Goal: Transaction & Acquisition: Purchase product/service

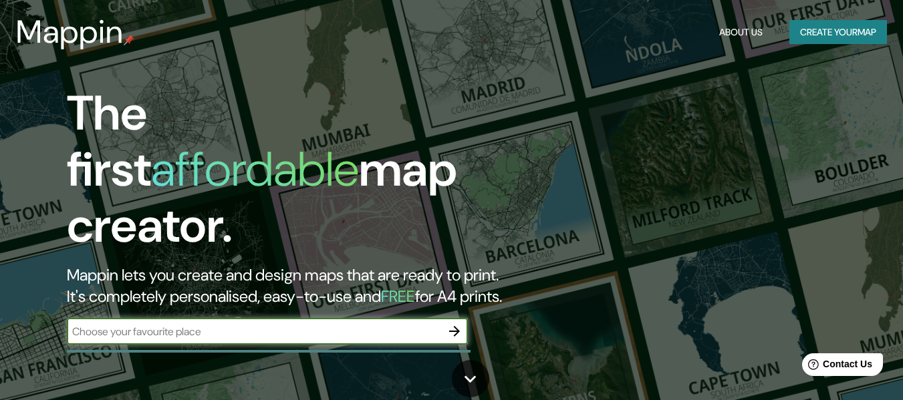
click at [348, 324] on input "text" at bounding box center [254, 331] width 374 height 15
type input "guamuchil [GEOGRAPHIC_DATA][PERSON_NAME] [GEOGRAPHIC_DATA] [GEOGRAPHIC_DATA]"
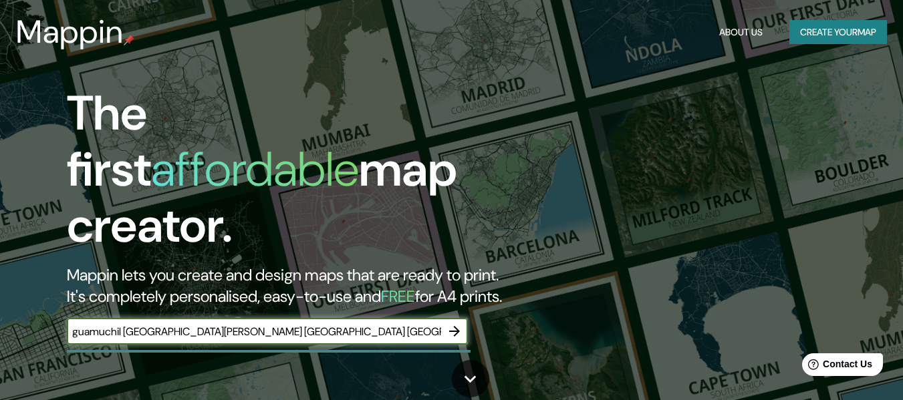
click at [459, 323] on icon "button" at bounding box center [454, 331] width 16 height 16
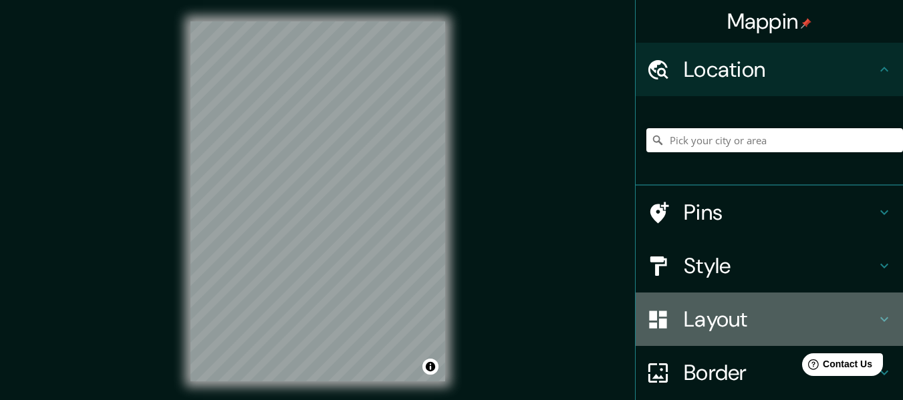
click at [757, 320] on h4 "Layout" at bounding box center [780, 319] width 192 height 27
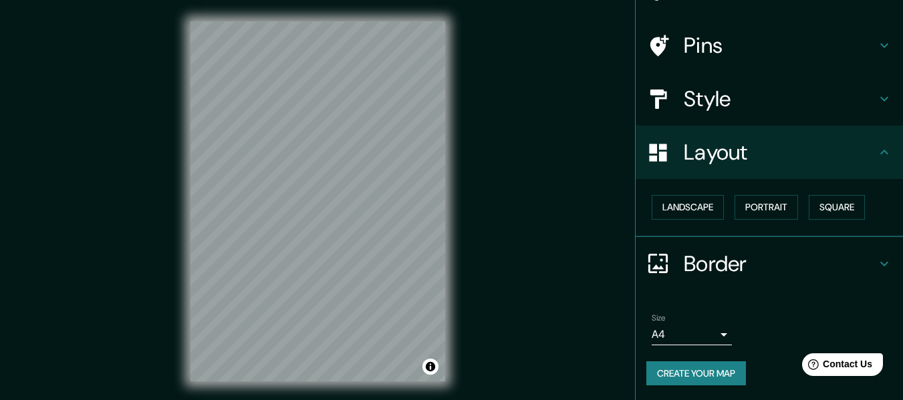
scroll to position [80, 0]
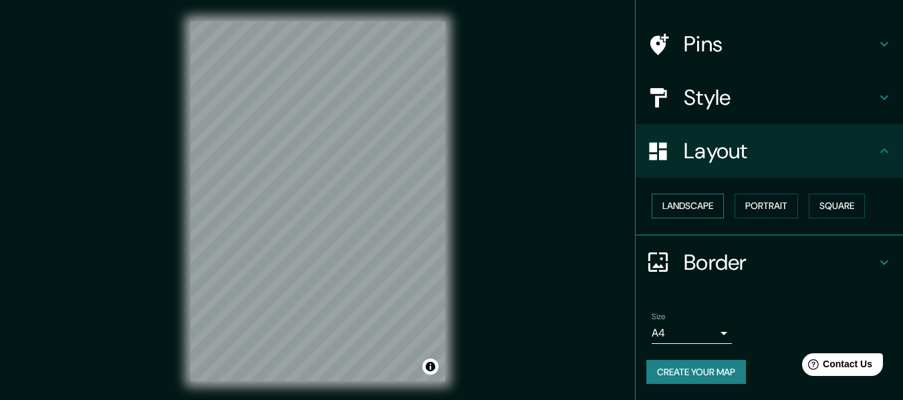
click at [680, 209] on button "Landscape" at bounding box center [688, 206] width 72 height 25
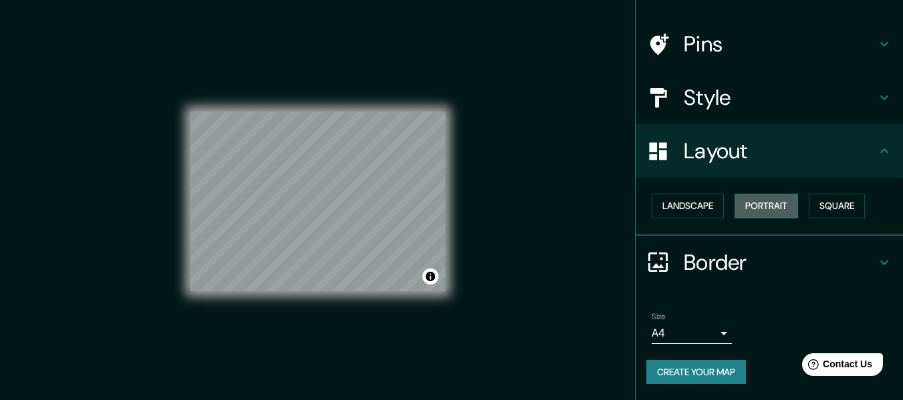
click at [772, 210] on button "Portrait" at bounding box center [765, 206] width 63 height 25
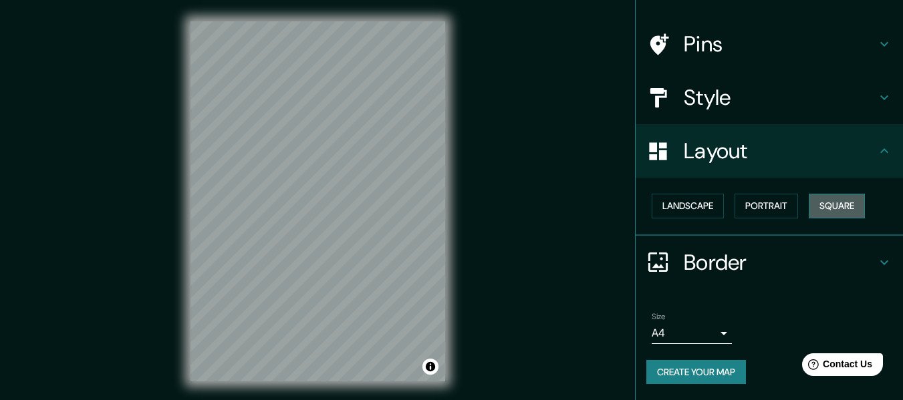
click at [822, 207] on button "Square" at bounding box center [837, 206] width 56 height 25
